Goal: Task Accomplishment & Management: Manage account settings

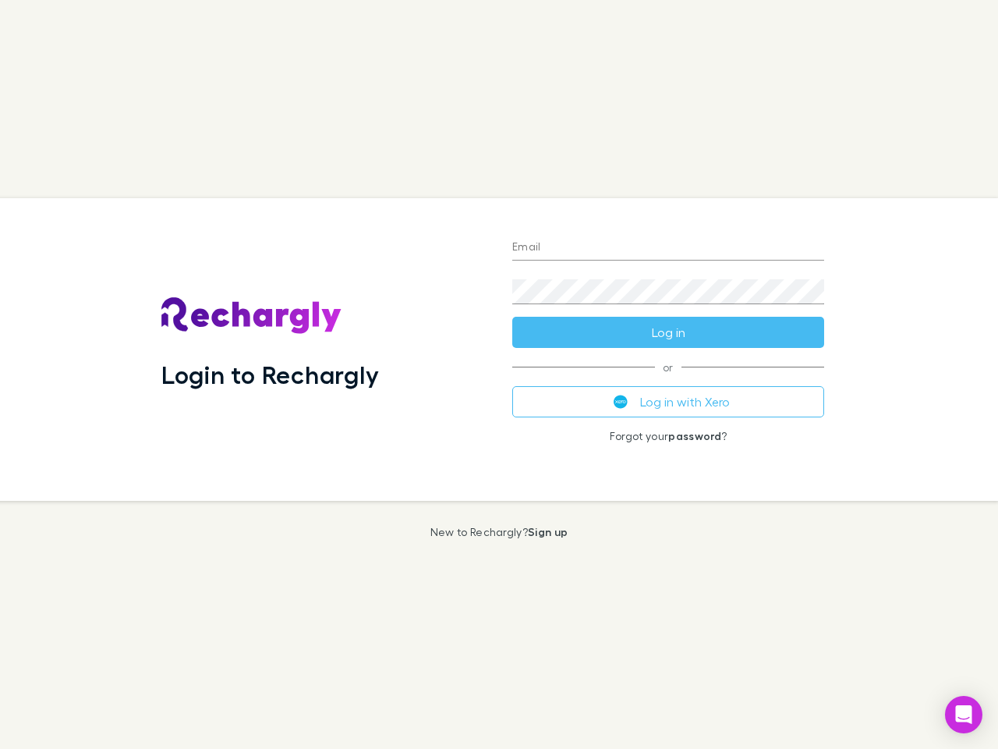
click at [499, 374] on div "Login to Rechargly" at bounding box center [324, 349] width 351 height 303
click at [668, 248] on input "Email" at bounding box center [668, 248] width 312 height 25
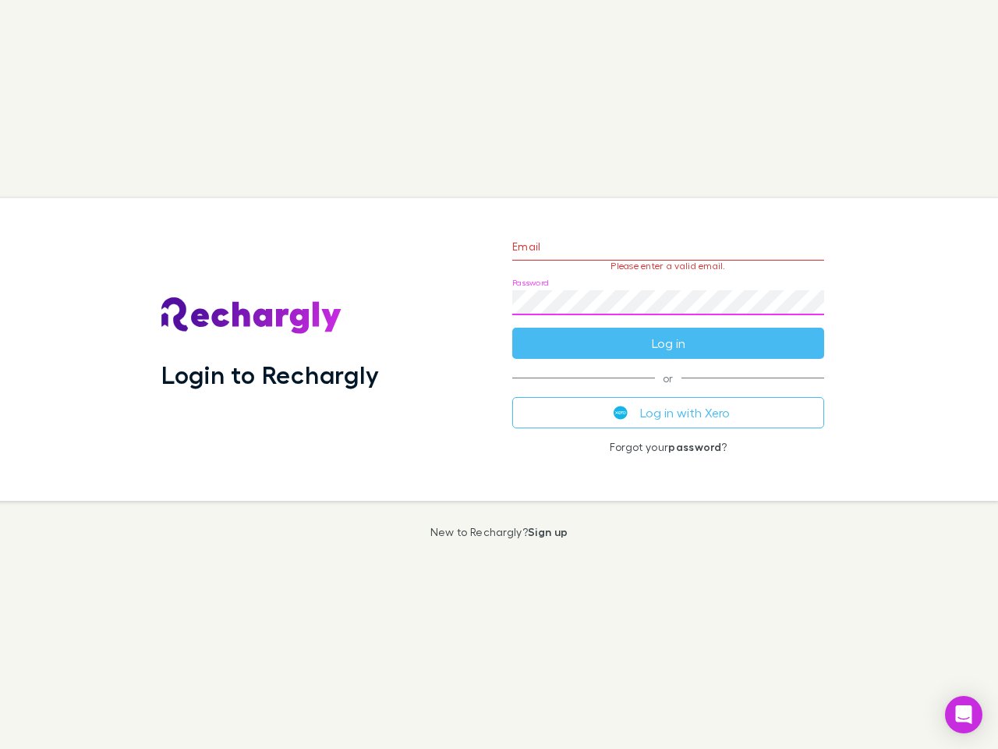
click at [668, 332] on form "Email Please enter a valid email. Password Log in" at bounding box center [668, 291] width 312 height 136
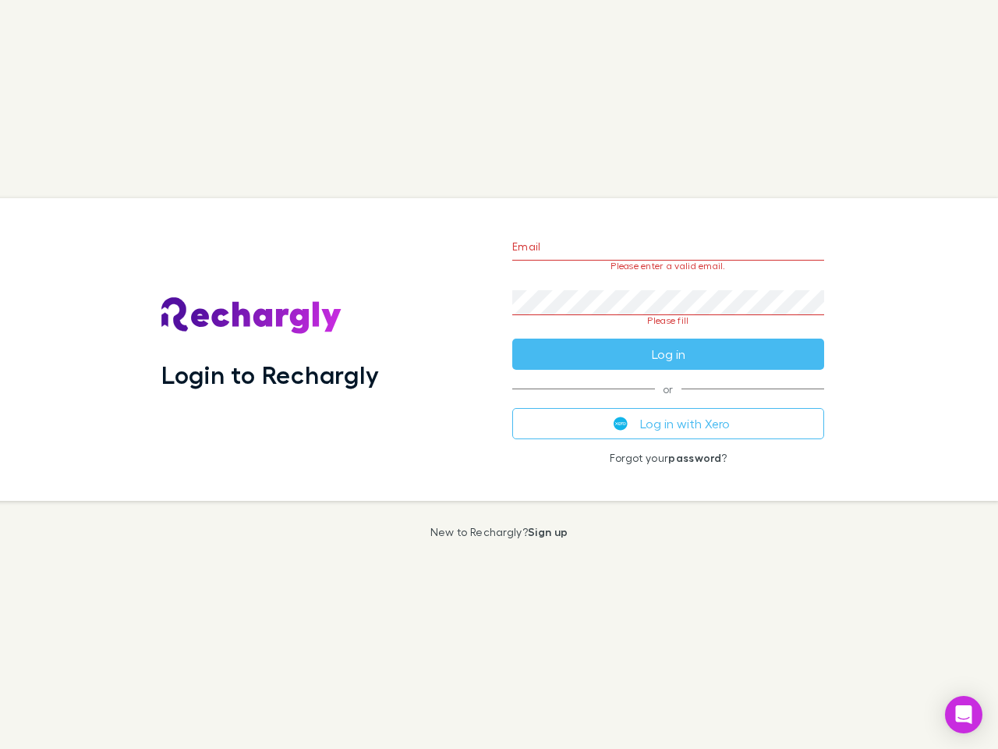
click at [668, 402] on div "Email Please enter a valid email. Password Please fill Log in or Log in with Xe…" at bounding box center [668, 349] width 337 height 303
click at [964, 714] on icon "Open Intercom Messenger" at bounding box center [964, 714] width 16 height 19
